Goal: Contribute content: Contribute content

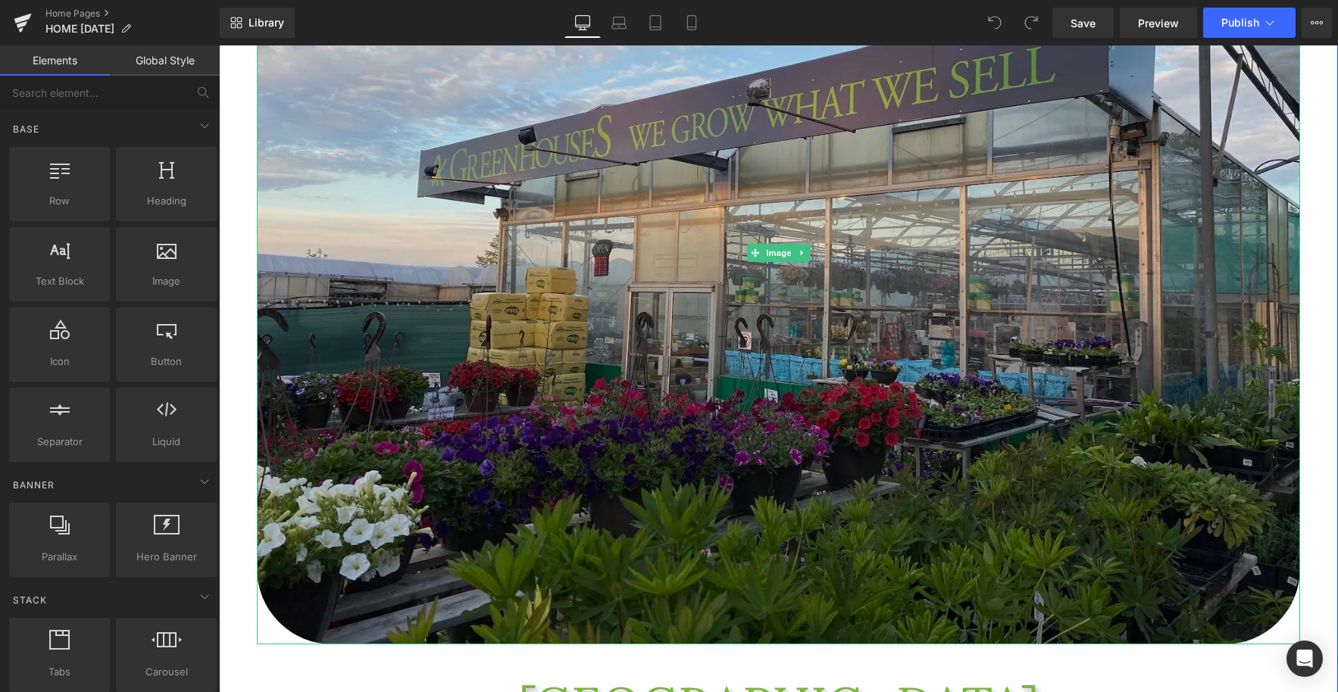
scroll to position [391, 0]
click at [810, 382] on img at bounding box center [778, 254] width 1043 height 782
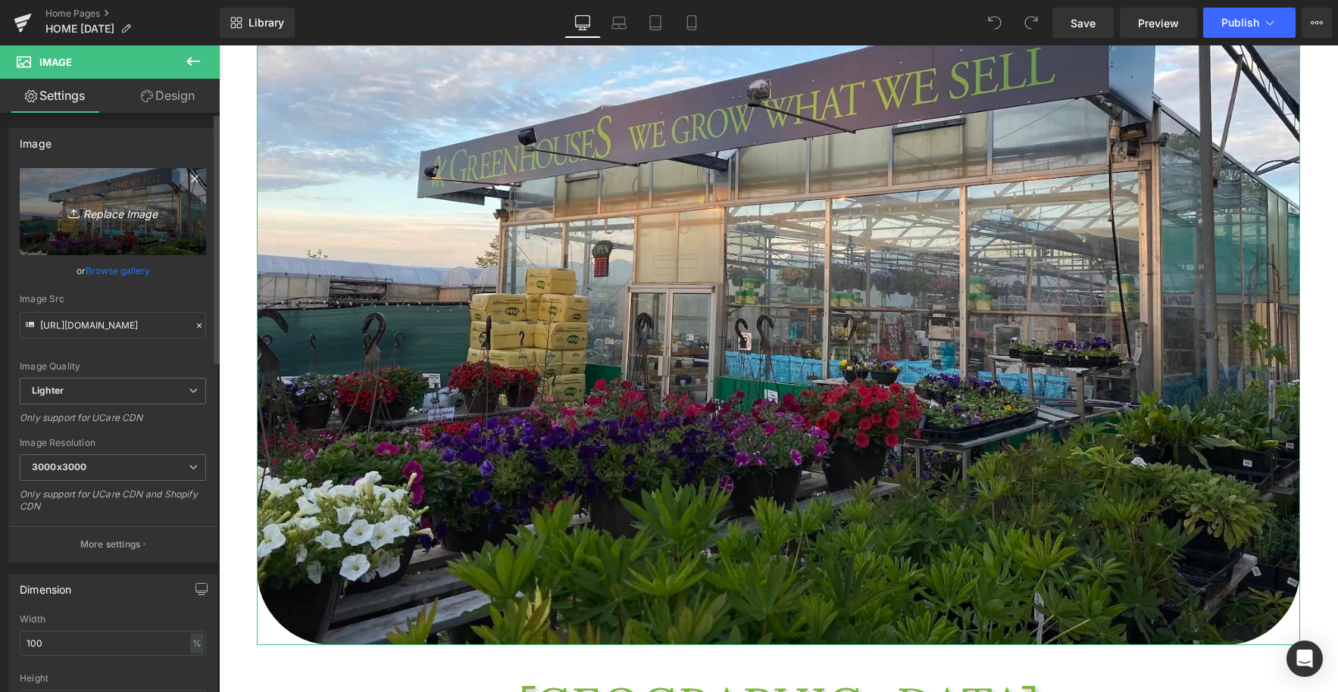
click at [111, 220] on icon "Replace Image" at bounding box center [112, 211] width 121 height 19
type input "C:\fakepath\IMG_0245.jpeg"
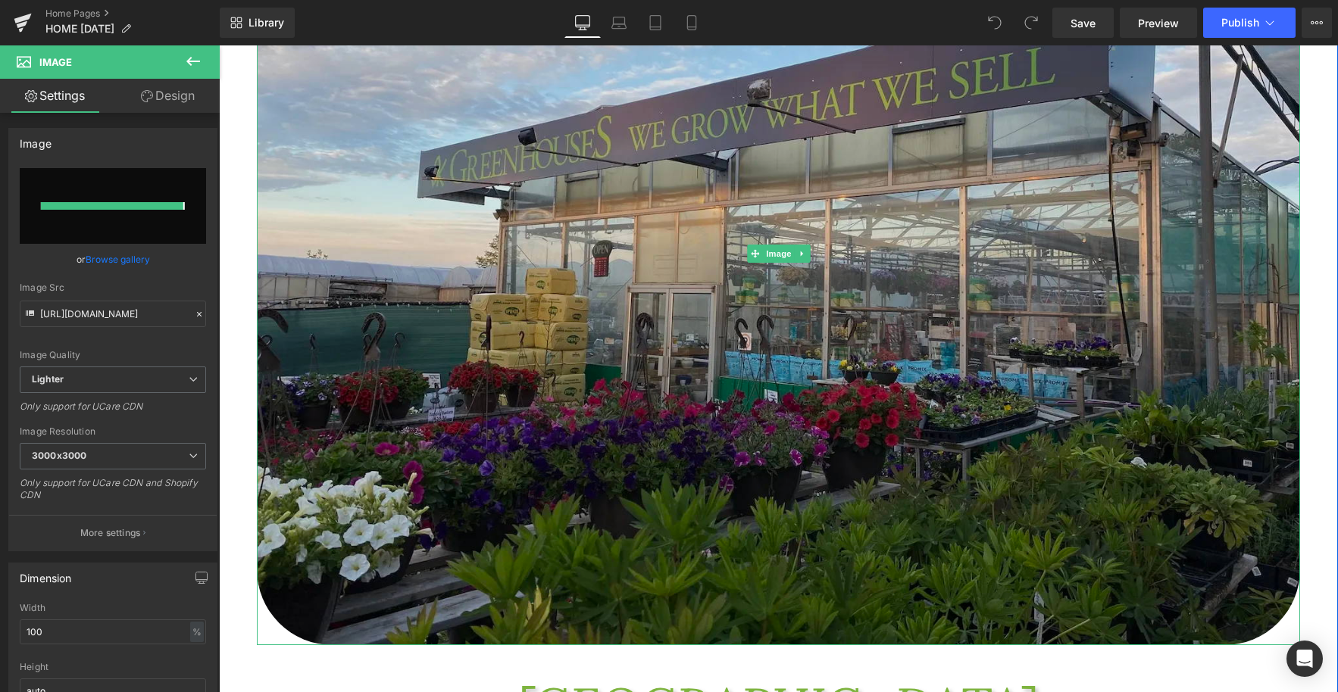
type input "[URL][DOMAIN_NAME]"
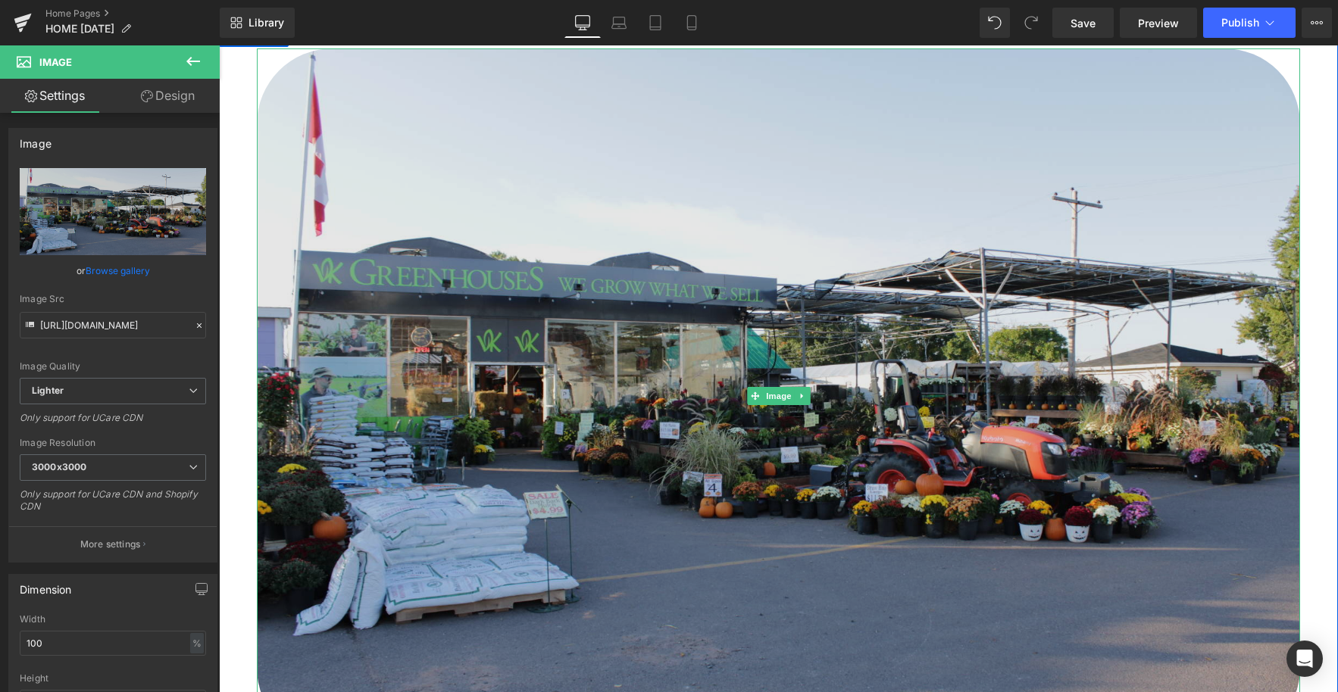
scroll to position [196, 0]
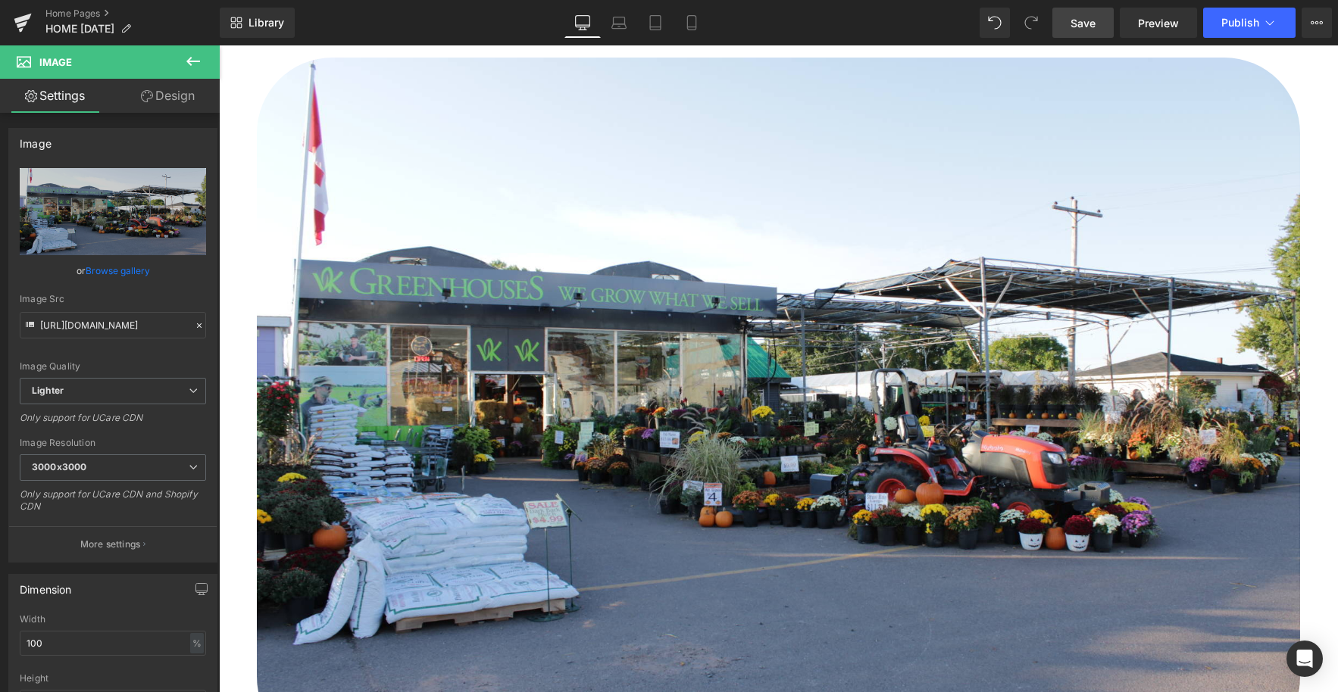
click at [1076, 29] on span "Save" at bounding box center [1082, 23] width 25 height 16
click at [1157, 21] on span "Preview" at bounding box center [1158, 23] width 41 height 16
click at [1232, 20] on span "Publish" at bounding box center [1240, 23] width 38 height 12
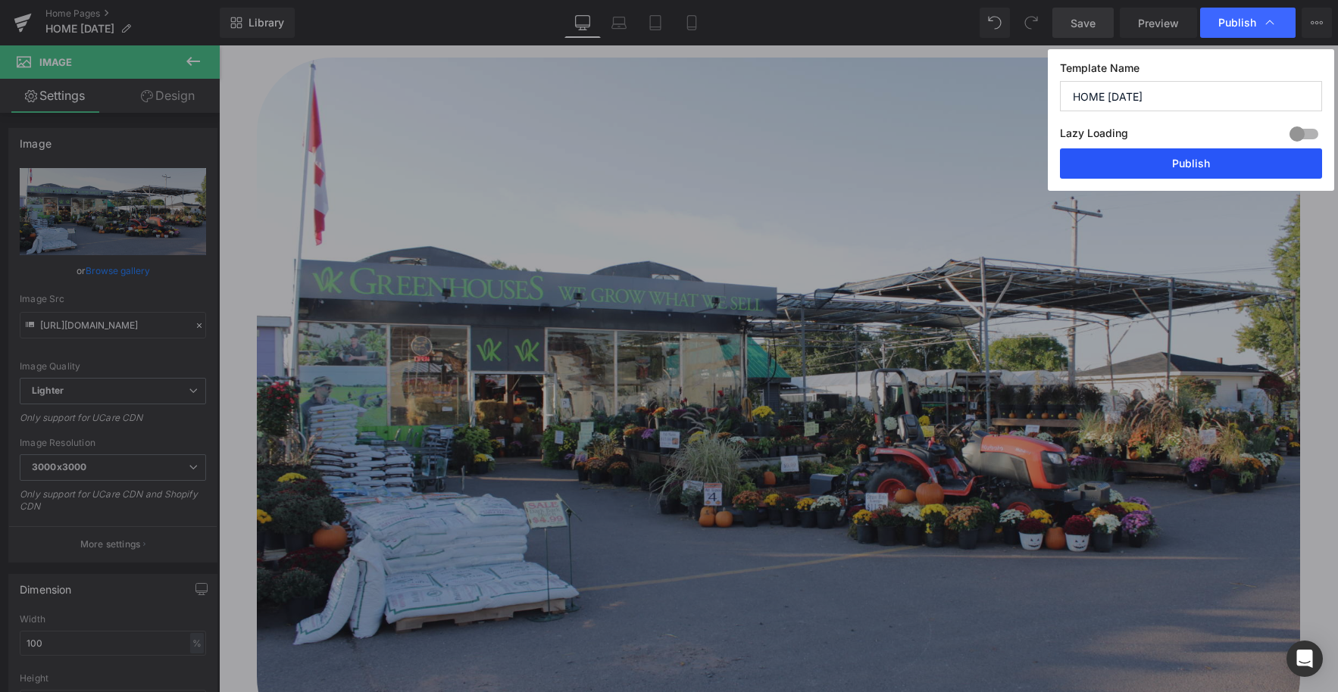
click at [1210, 162] on button "Publish" at bounding box center [1191, 163] width 262 height 30
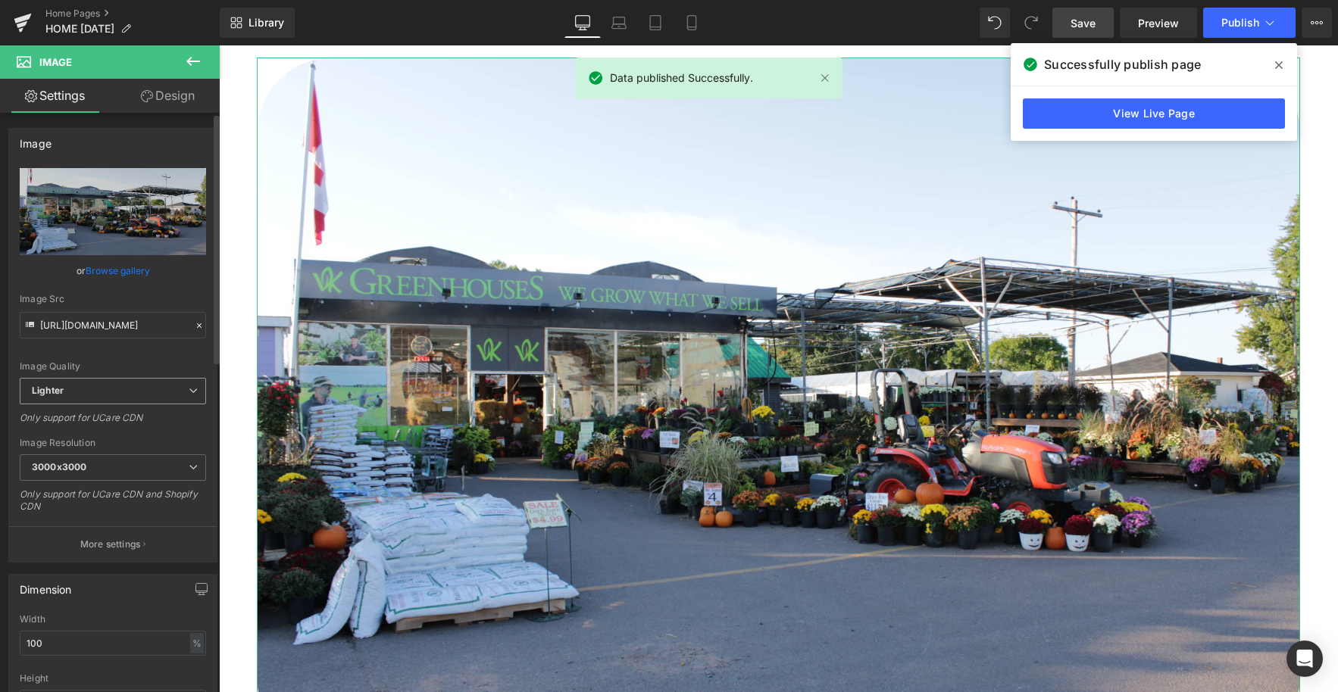
click at [165, 395] on span "Lighter" at bounding box center [113, 391] width 186 height 27
click at [165, 395] on span "Lighter" at bounding box center [110, 391] width 180 height 27
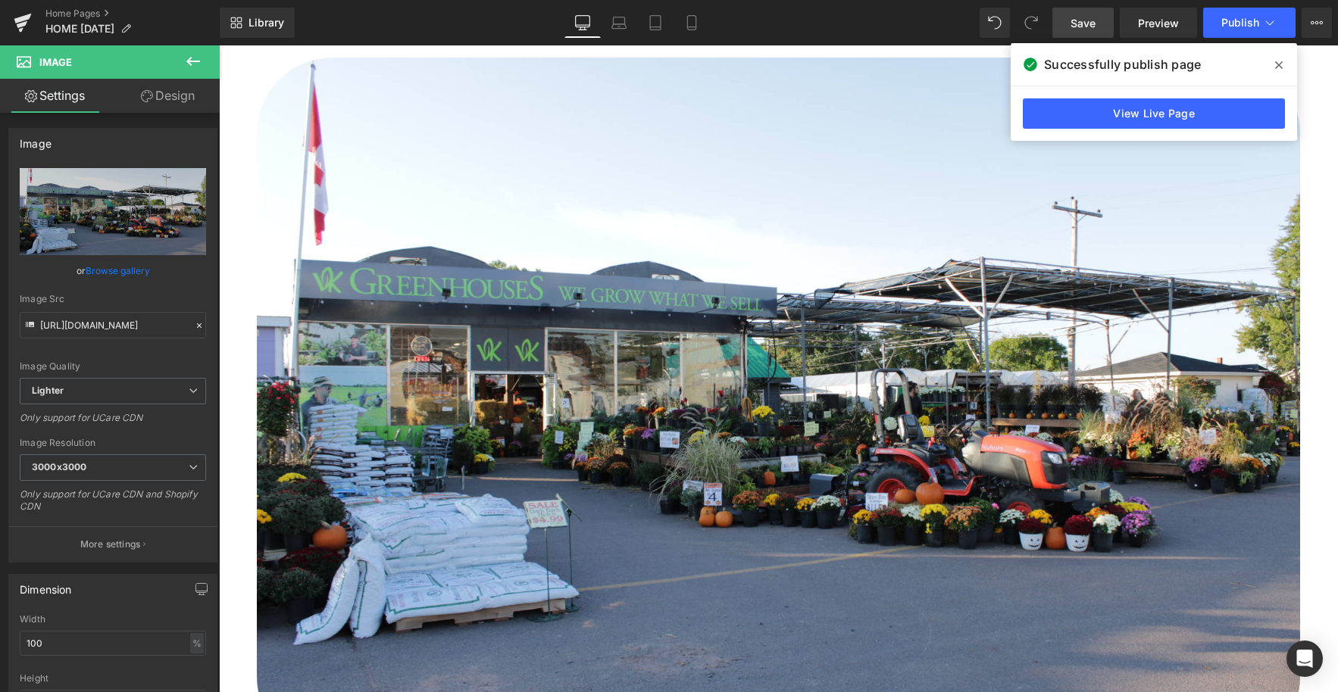
drag, startPoint x: 1057, startPoint y: 22, endPoint x: 1277, endPoint y: 66, distance: 224.0
click at [1277, 66] on icon at bounding box center [1279, 65] width 8 height 8
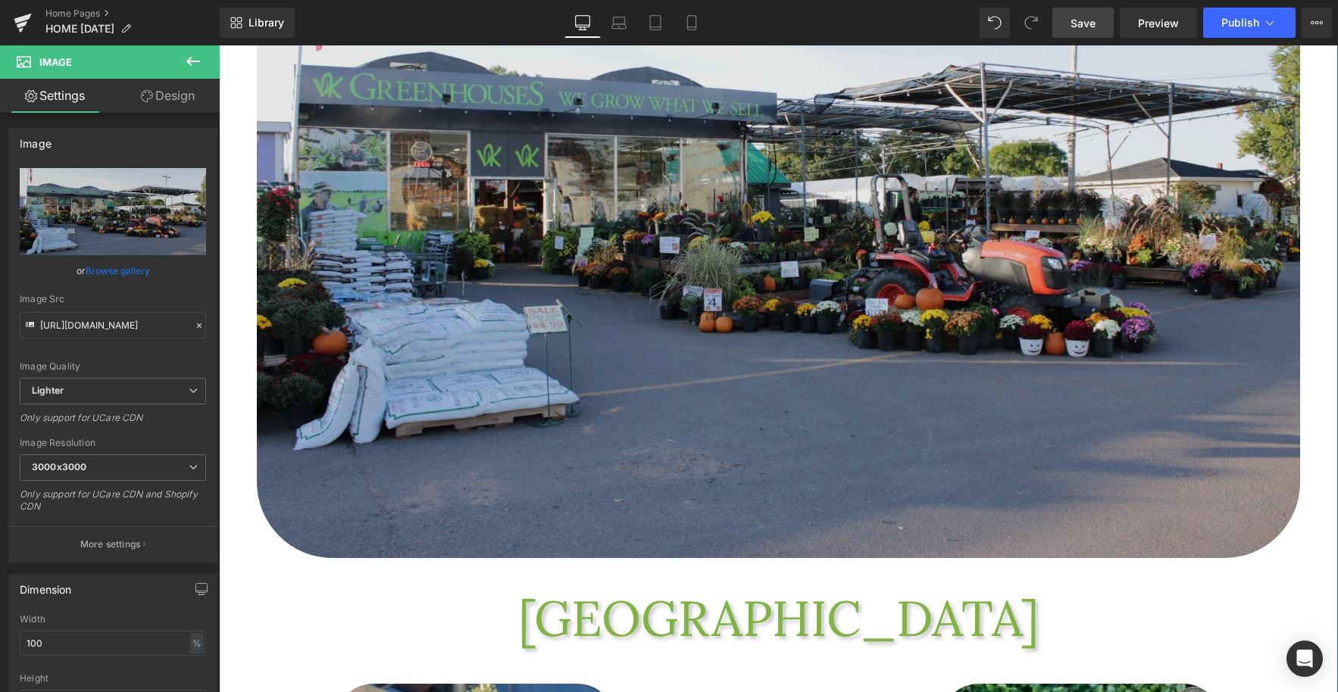
scroll to position [0, 0]
